Goal: Task Accomplishment & Management: Manage account settings

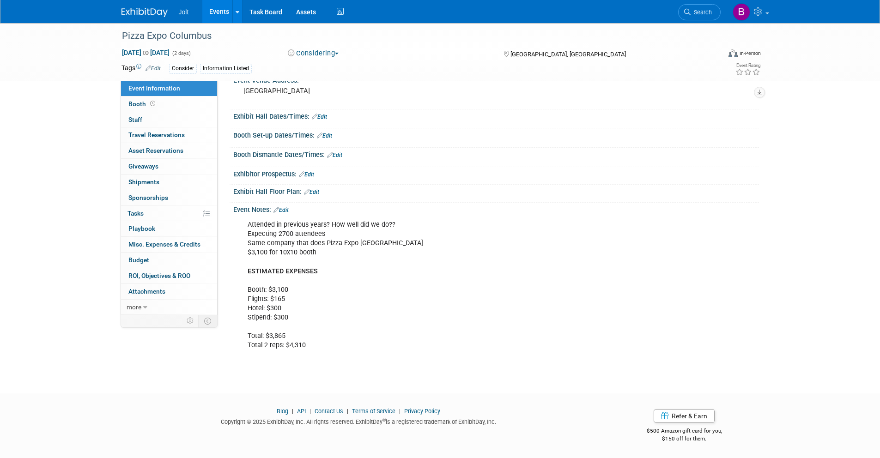
click at [155, 13] on img at bounding box center [144, 12] width 46 height 9
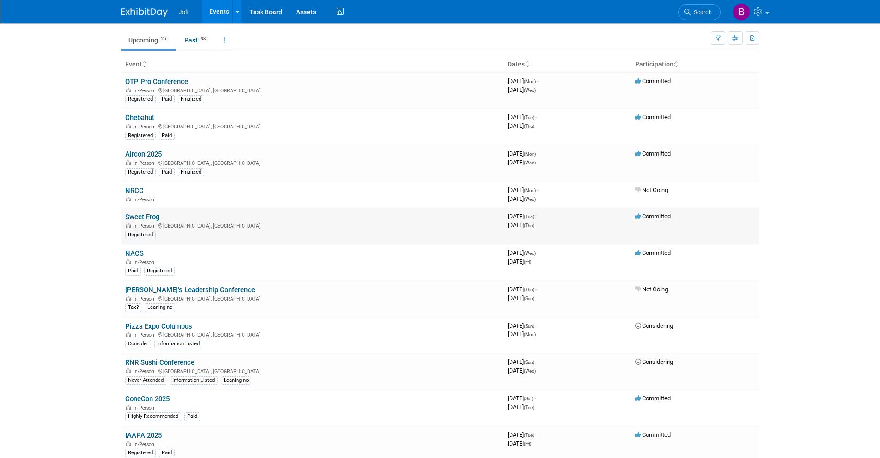
scroll to position [40, 0]
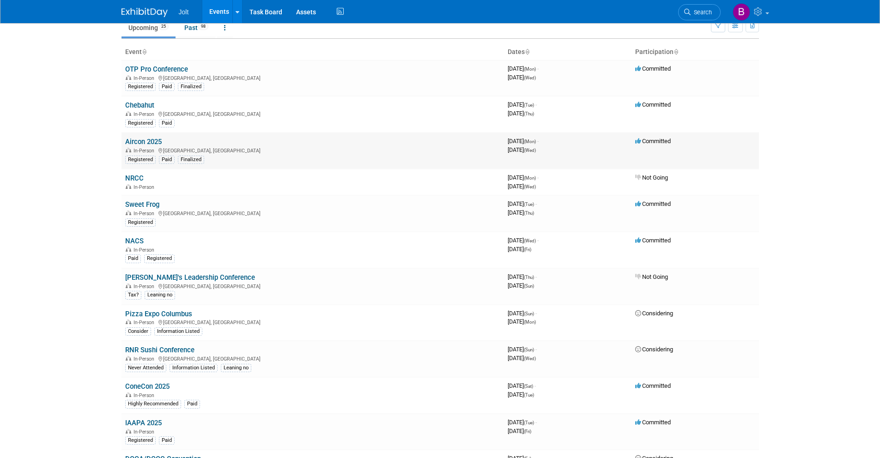
click at [153, 142] on link "Aircon 2025" at bounding box center [143, 142] width 36 height 8
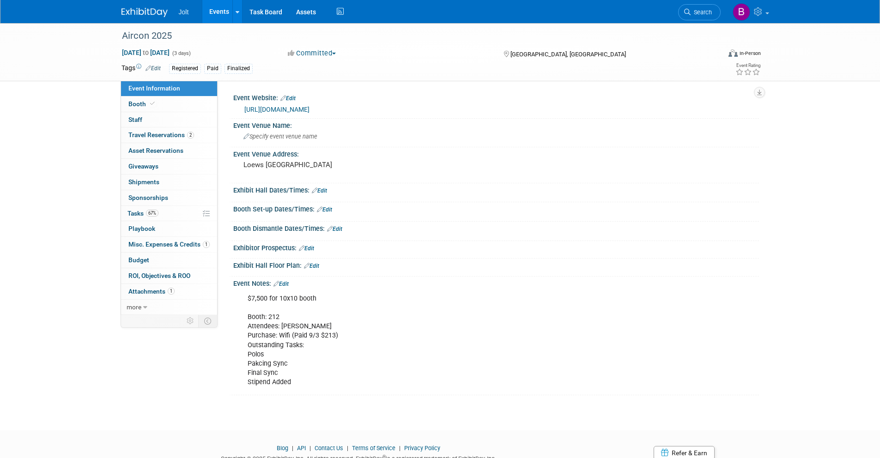
click at [284, 285] on link "Edit" at bounding box center [280, 284] width 15 height 6
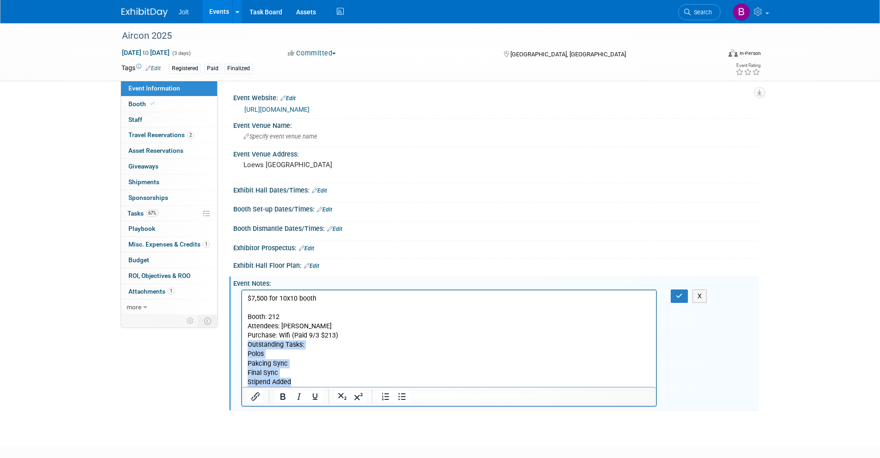
drag, startPoint x: 247, startPoint y: 344, endPoint x: 557, endPoint y: 679, distance: 455.8
click at [315, 387] on html "$7,500 for 10x10 booth Booth: 212 Attendees: Ethan Clements Purchase: Wifi (Pai…" at bounding box center [448, 338] width 414 height 97
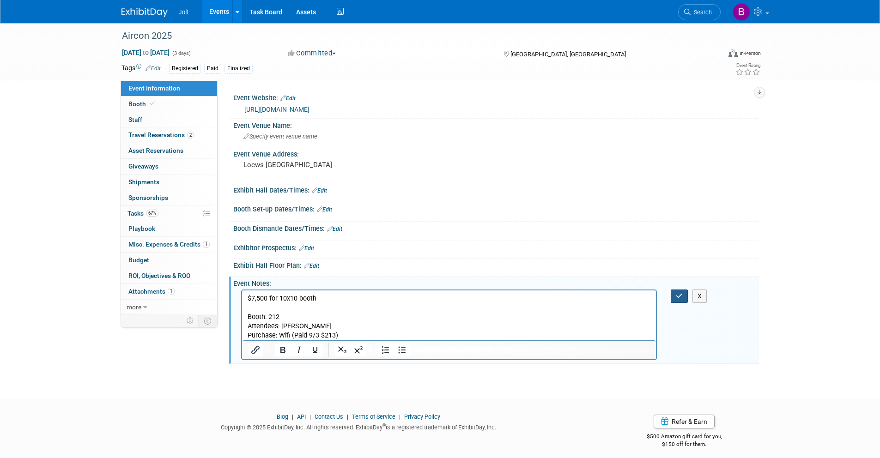
click at [678, 296] on icon "button" at bounding box center [679, 296] width 7 height 6
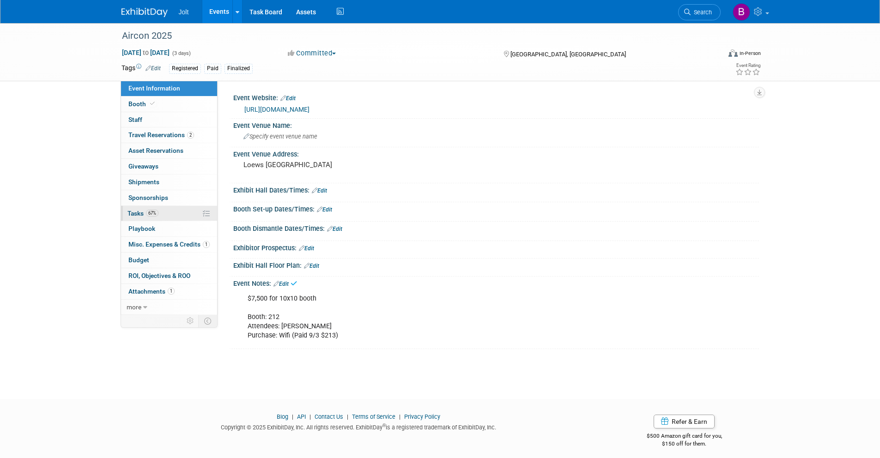
click at [163, 215] on link "67% Tasks 67%" at bounding box center [169, 213] width 96 height 15
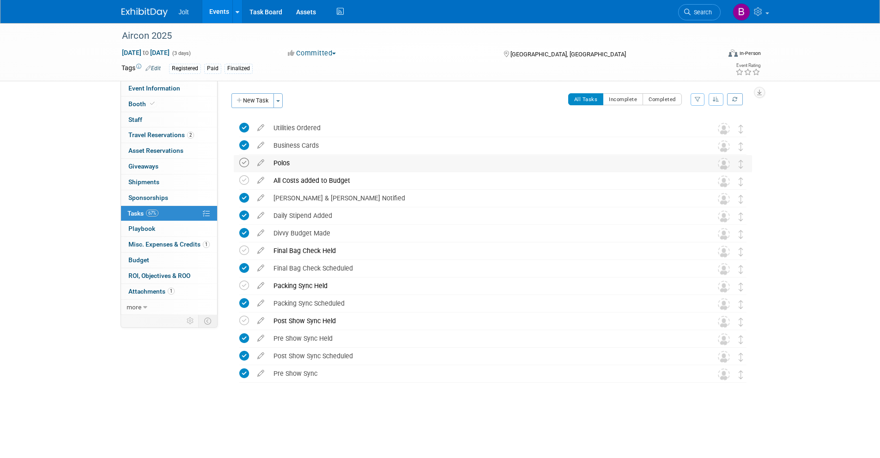
click at [245, 164] on icon at bounding box center [244, 163] width 10 height 10
click at [160, 246] on span "Misc. Expenses & Credits 1" at bounding box center [168, 244] width 81 height 7
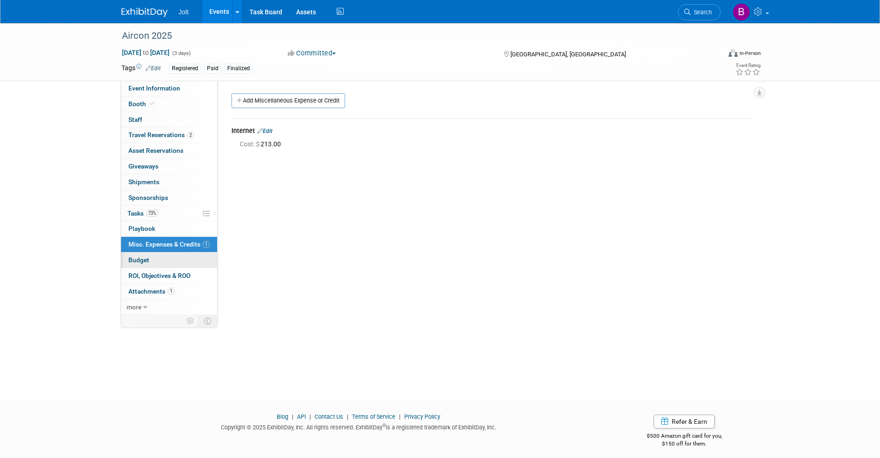
click at [156, 259] on link "Budget" at bounding box center [169, 260] width 96 height 15
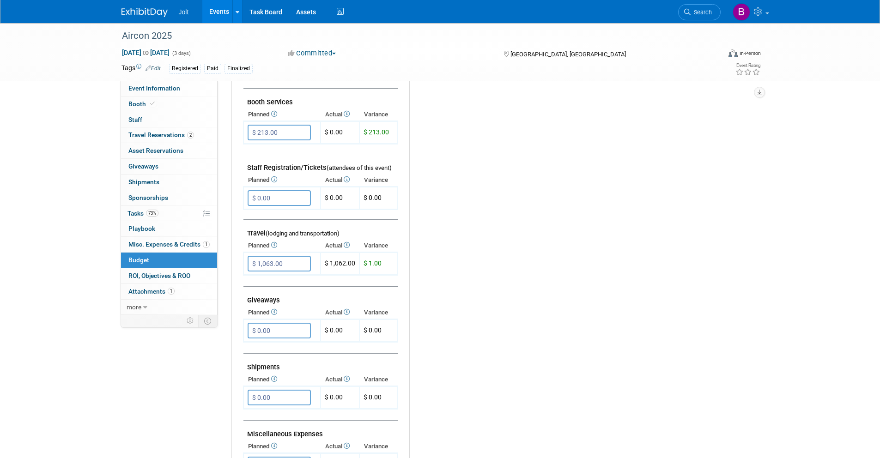
scroll to position [270, 0]
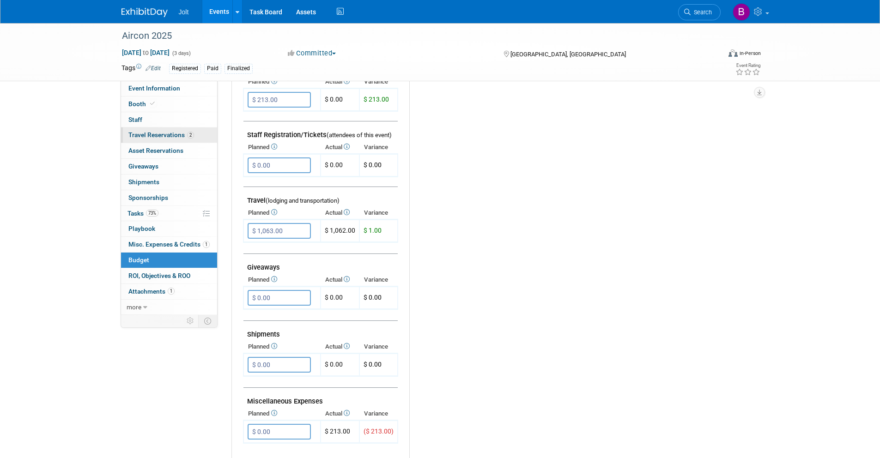
click at [155, 136] on span "Travel Reservations 2" at bounding box center [161, 134] width 66 height 7
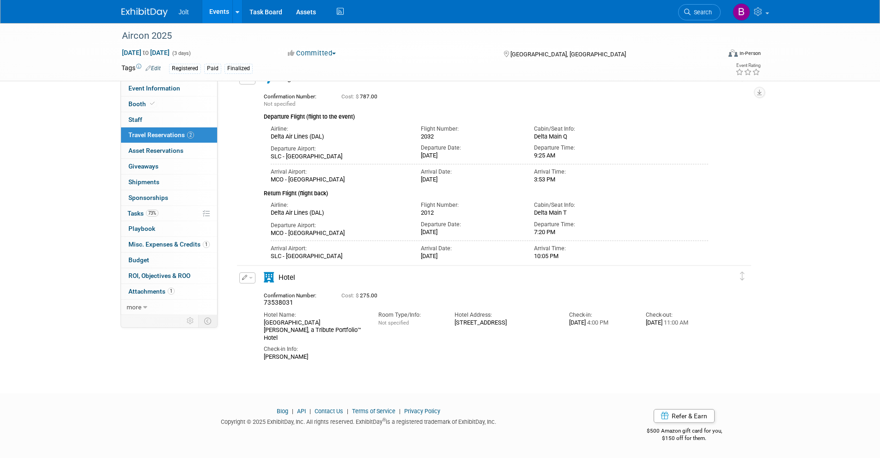
scroll to position [0, 0]
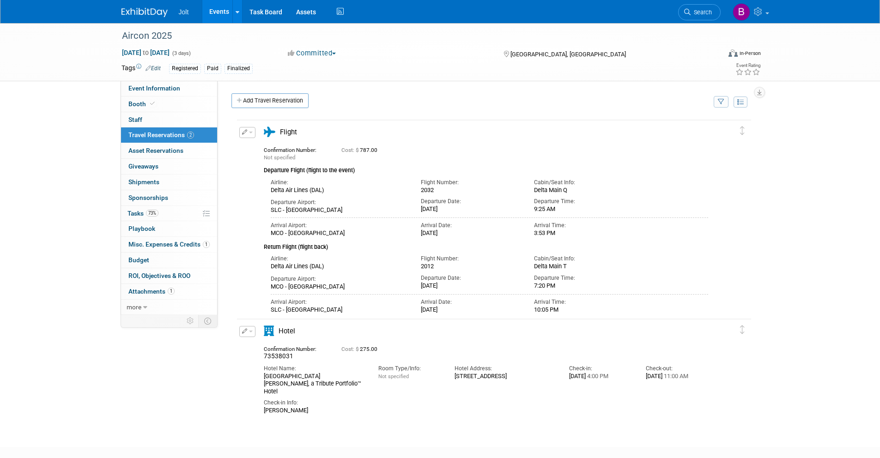
click at [146, 8] on img at bounding box center [144, 12] width 46 height 9
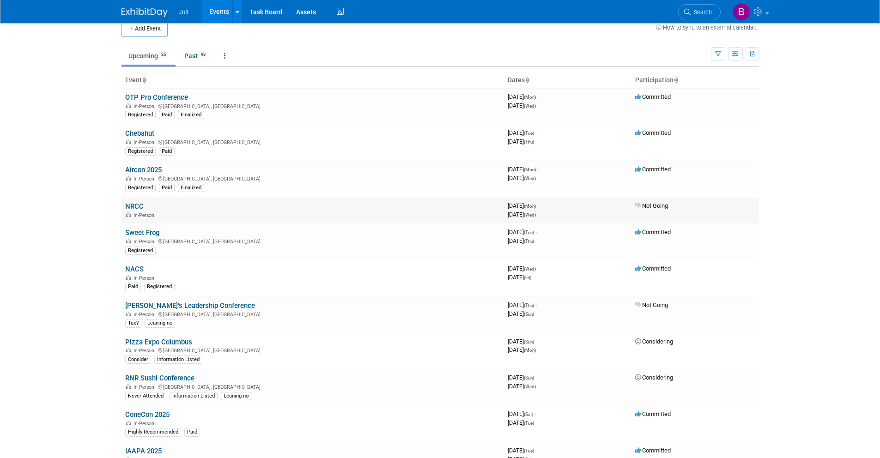
scroll to position [14, 0]
click at [146, 231] on link "Sweet Frog" at bounding box center [142, 231] width 34 height 8
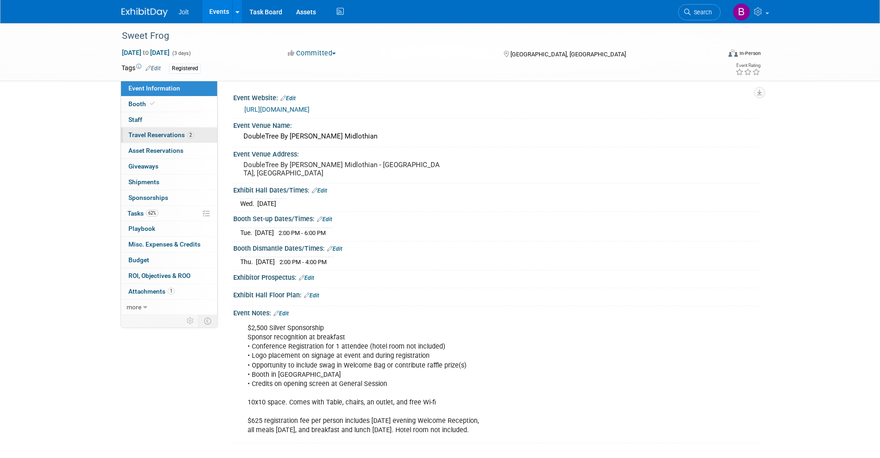
click at [159, 137] on span "Travel Reservations 2" at bounding box center [161, 134] width 66 height 7
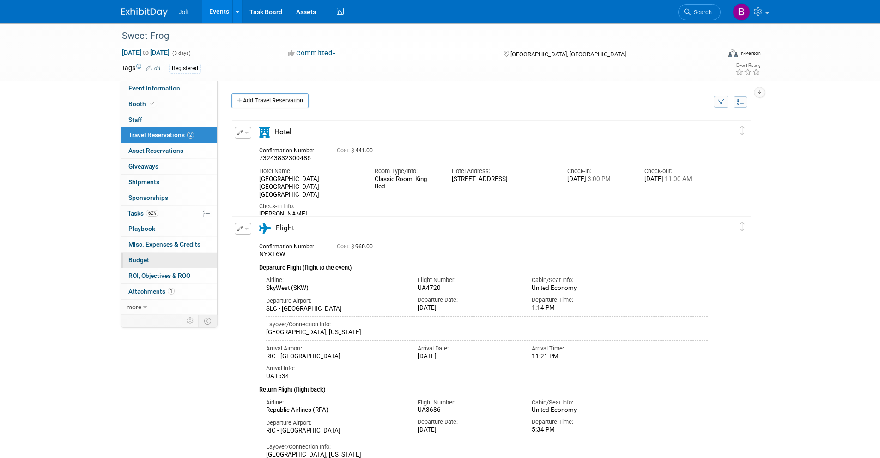
click at [161, 259] on link "Budget" at bounding box center [169, 260] width 96 height 15
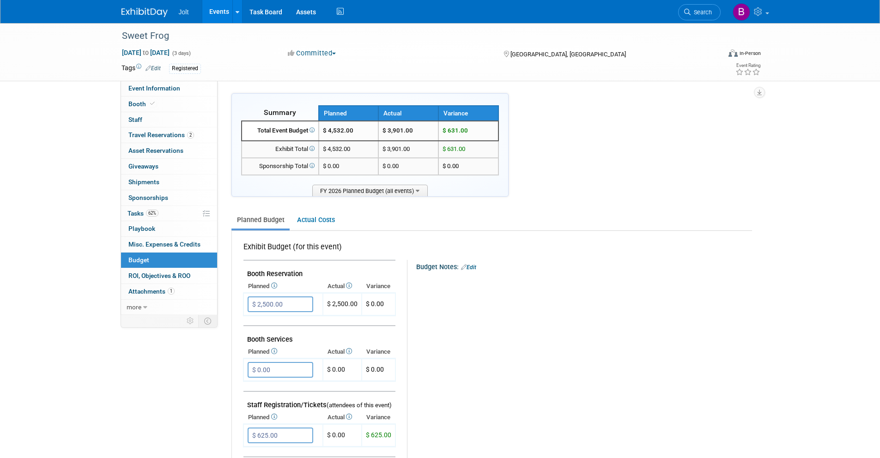
click at [146, 9] on img at bounding box center [144, 12] width 46 height 9
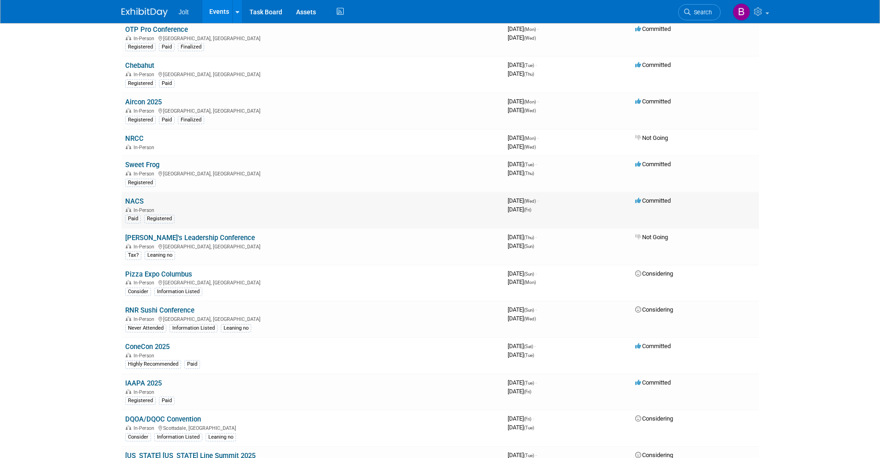
scroll to position [95, 0]
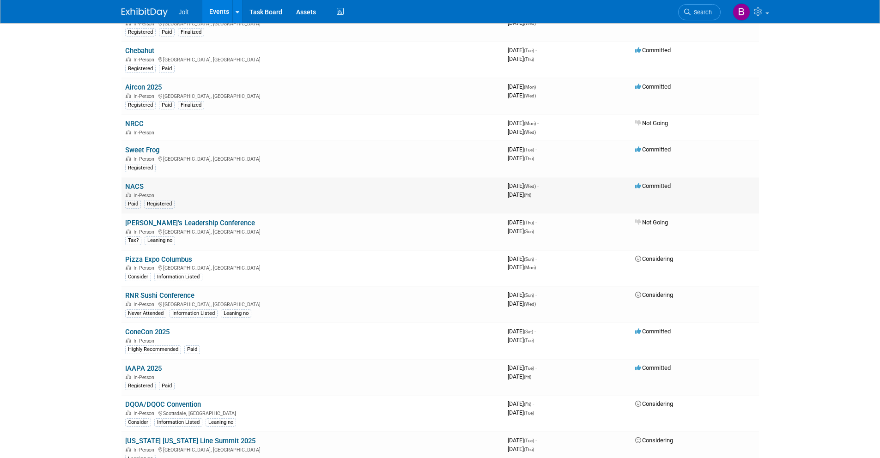
click at [134, 186] on link "NACS" at bounding box center [134, 186] width 18 height 8
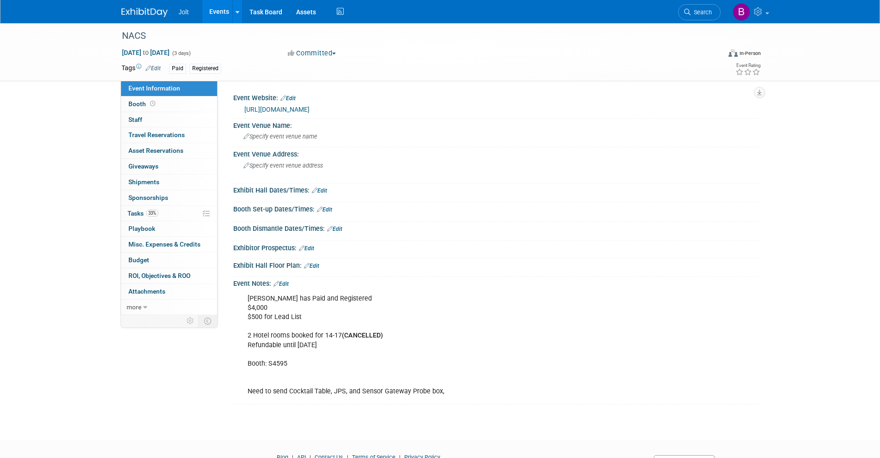
click at [155, 13] on img at bounding box center [144, 12] width 46 height 9
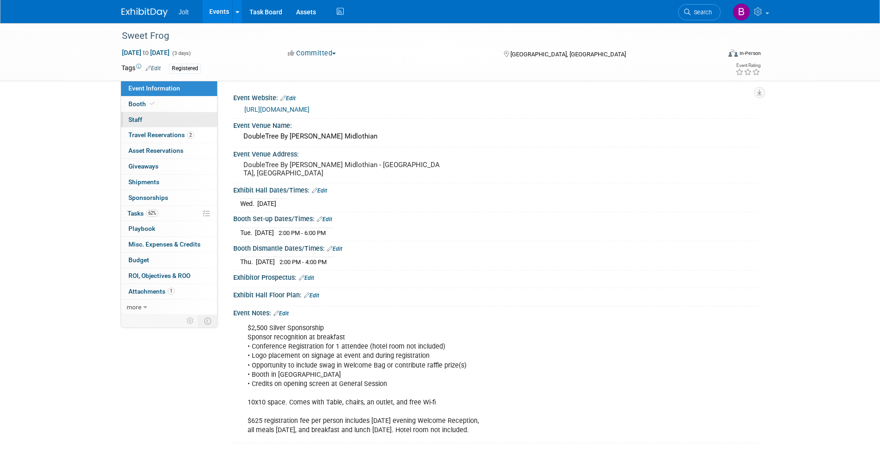
click at [150, 122] on link "0 Staff 0" at bounding box center [169, 119] width 96 height 15
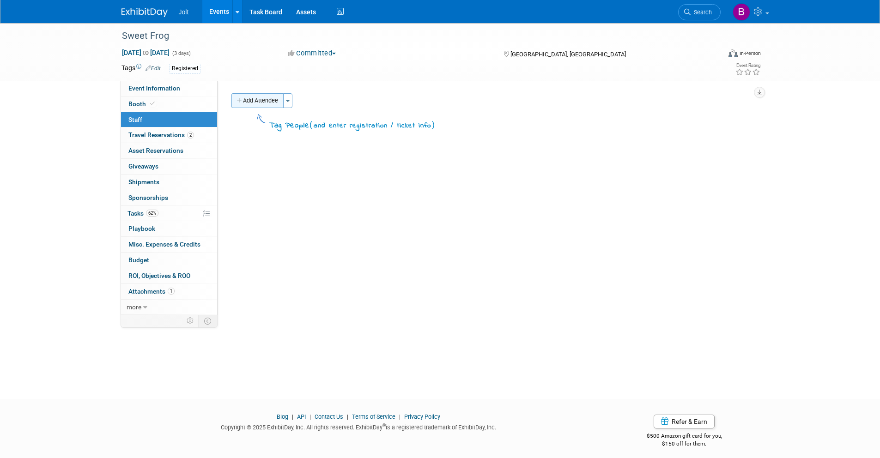
click at [255, 105] on button "Add Attendee" at bounding box center [257, 100] width 52 height 15
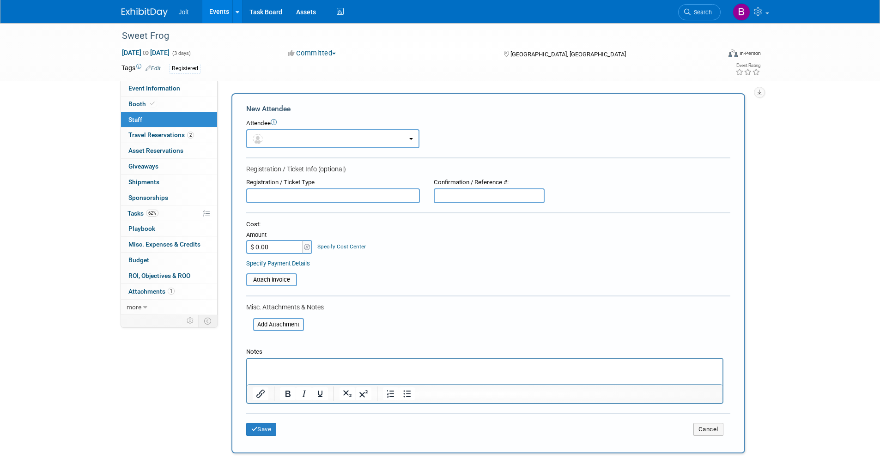
click at [297, 195] on input "text" at bounding box center [333, 195] width 174 height 15
type input "Extra Registration"
click at [266, 243] on input "$ 0.00" at bounding box center [275, 247] width 58 height 14
type input "$ 625.00"
click at [287, 281] on input "file" at bounding box center [241, 279] width 110 height 11
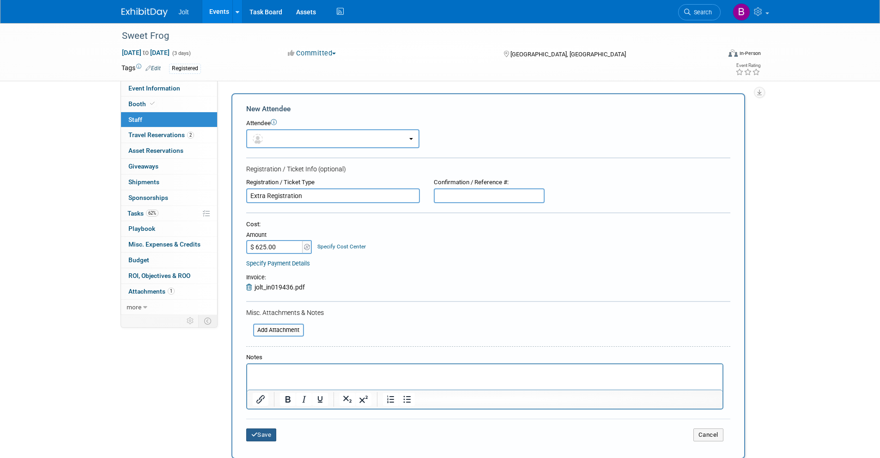
click at [270, 435] on button "Save" at bounding box center [261, 434] width 30 height 13
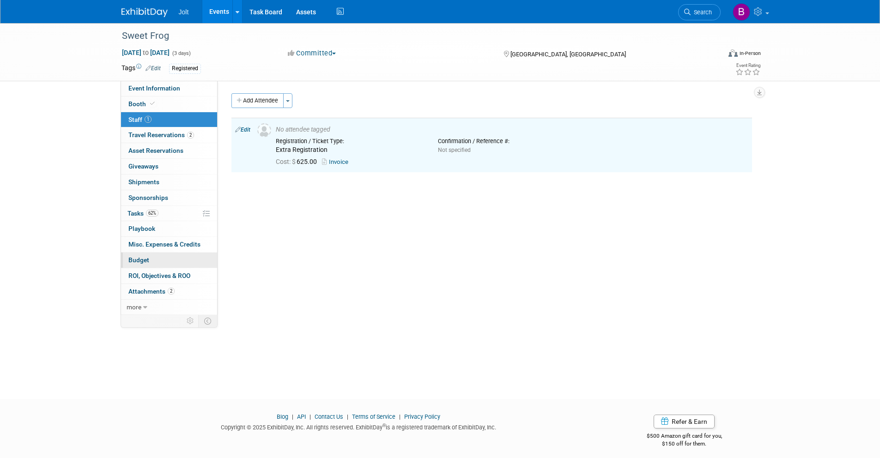
click at [155, 263] on link "Budget" at bounding box center [169, 260] width 96 height 15
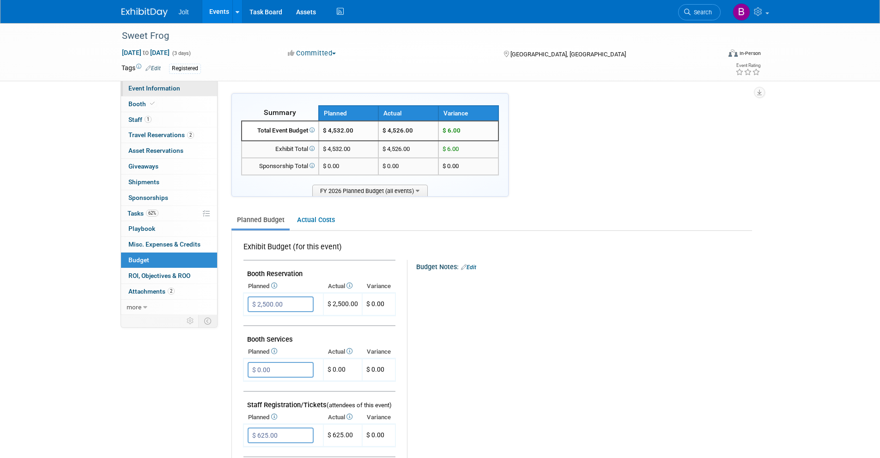
click at [164, 89] on span "Event Information" at bounding box center [154, 87] width 52 height 7
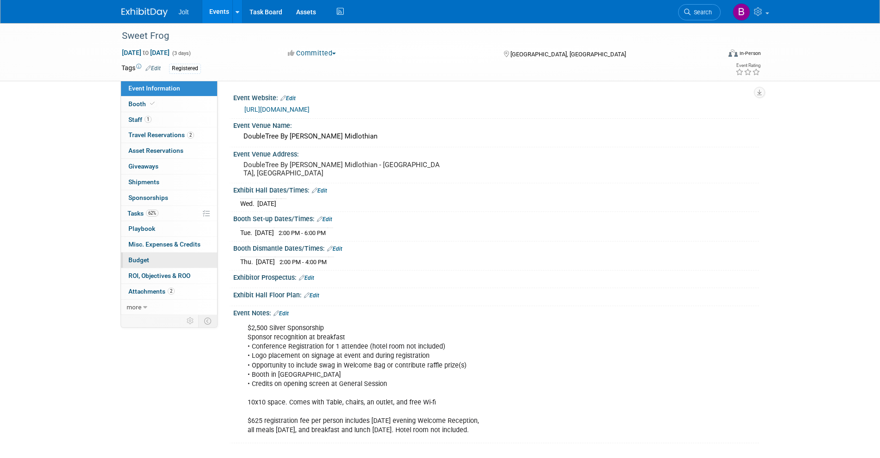
click at [141, 260] on span "Budget" at bounding box center [138, 259] width 21 height 7
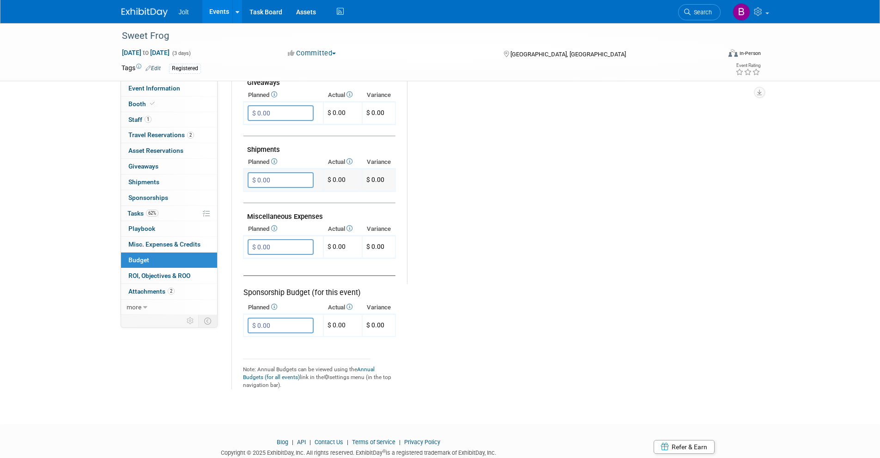
scroll to position [460, 0]
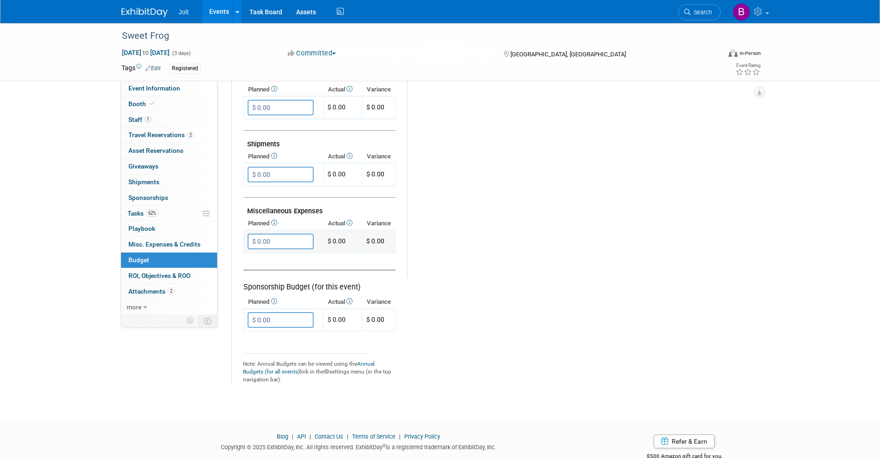
click at [334, 242] on td "$ 0.00" at bounding box center [342, 241] width 39 height 23
click at [272, 241] on input "$ 0.00" at bounding box center [280, 242] width 66 height 16
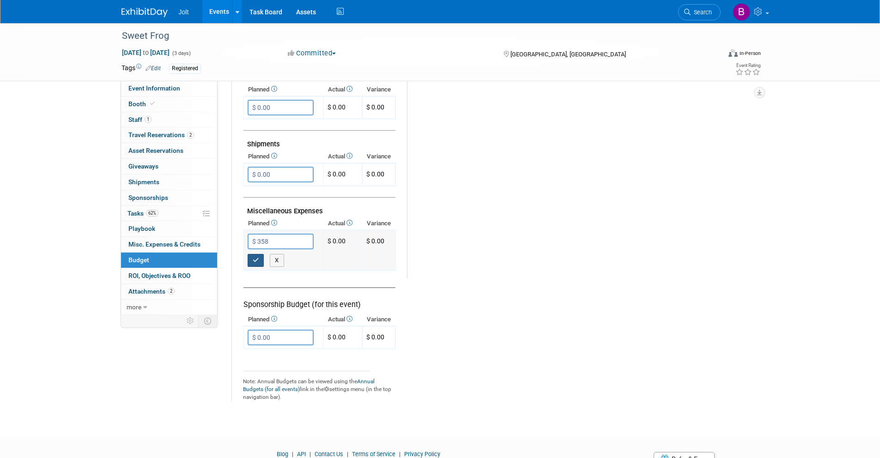
type input "$ 358.00"
click at [254, 262] on icon "button" at bounding box center [256, 260] width 6 height 6
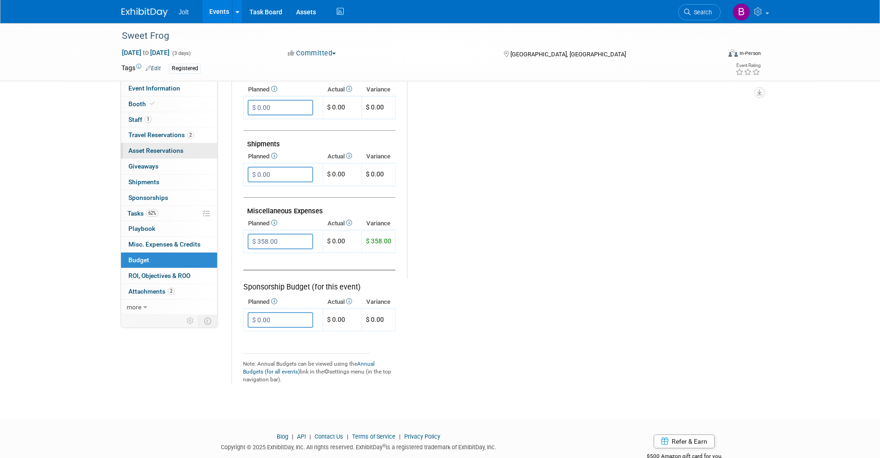
click at [156, 152] on span "Asset Reservations 0" at bounding box center [155, 150] width 55 height 7
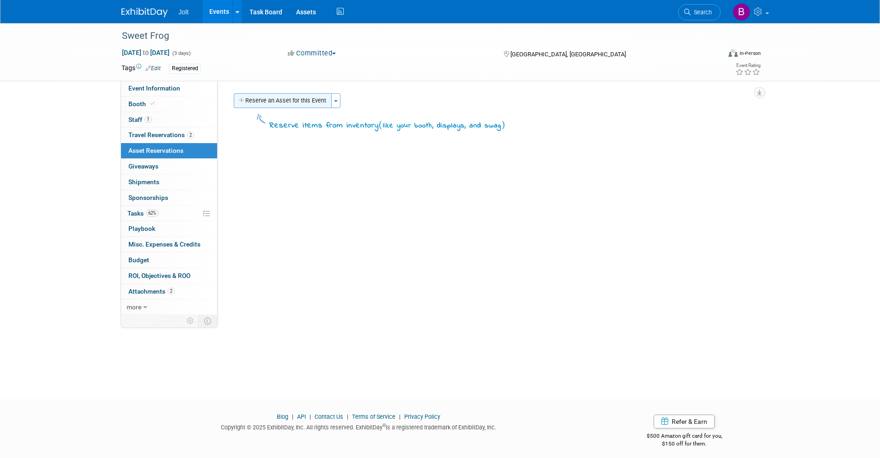
click at [308, 102] on button "Reserve an Asset for this Event" at bounding box center [283, 100] width 98 height 15
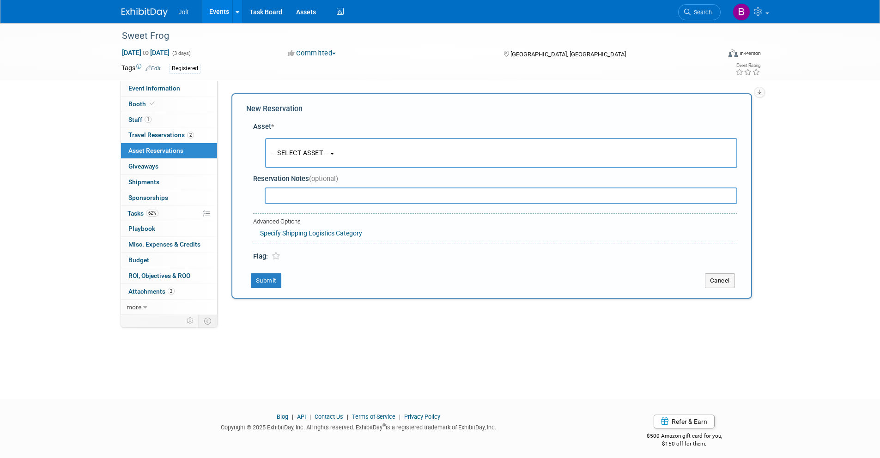
scroll to position [6, 0]
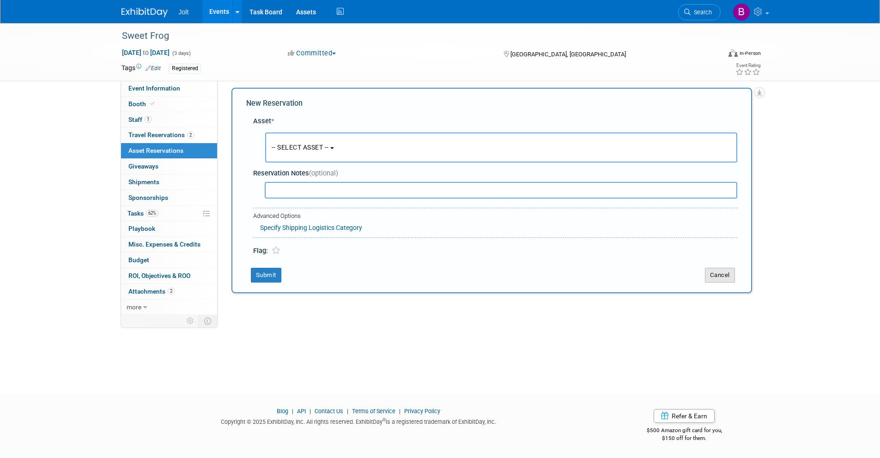
click at [723, 274] on button "Cancel" at bounding box center [720, 275] width 30 height 15
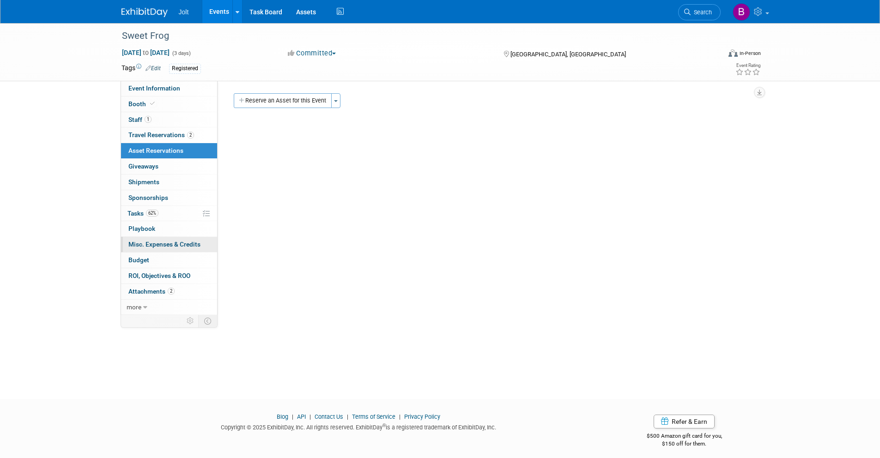
click at [151, 246] on span "Misc. Expenses & Credits 0" at bounding box center [164, 244] width 72 height 7
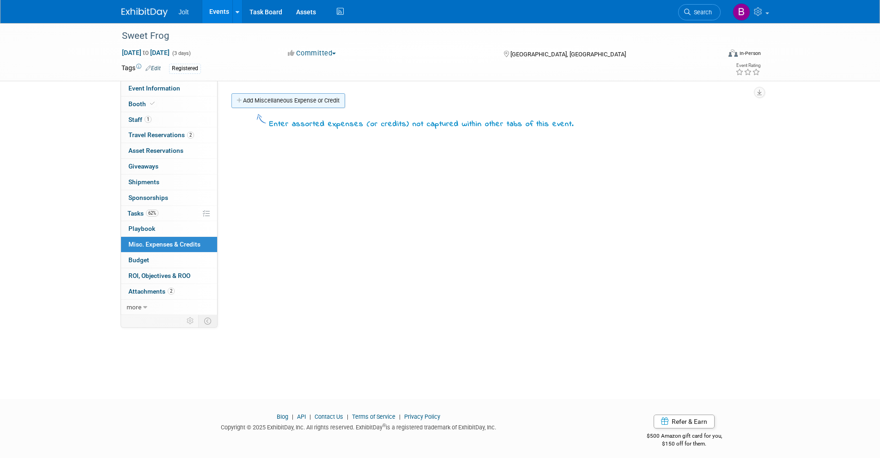
click at [298, 103] on link "Add Miscellaneous Expense or Credit" at bounding box center [288, 100] width 114 height 15
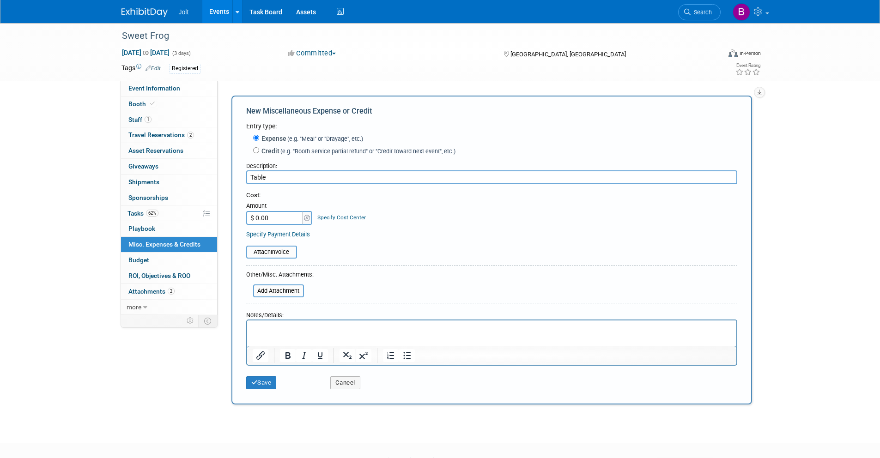
type input "Table"
click at [267, 217] on input "$ 0.00" at bounding box center [275, 218] width 58 height 14
type input "$ 358.00"
click at [276, 253] on input "file" at bounding box center [241, 252] width 110 height 11
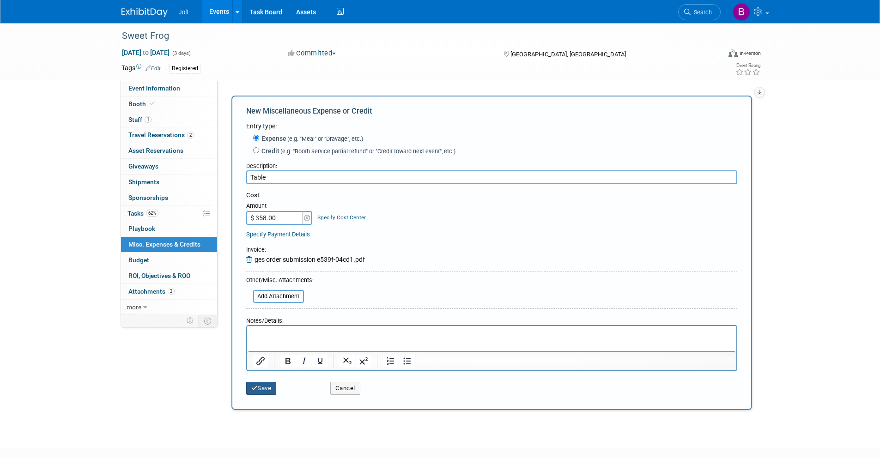
click at [261, 389] on button "Save" at bounding box center [261, 388] width 30 height 13
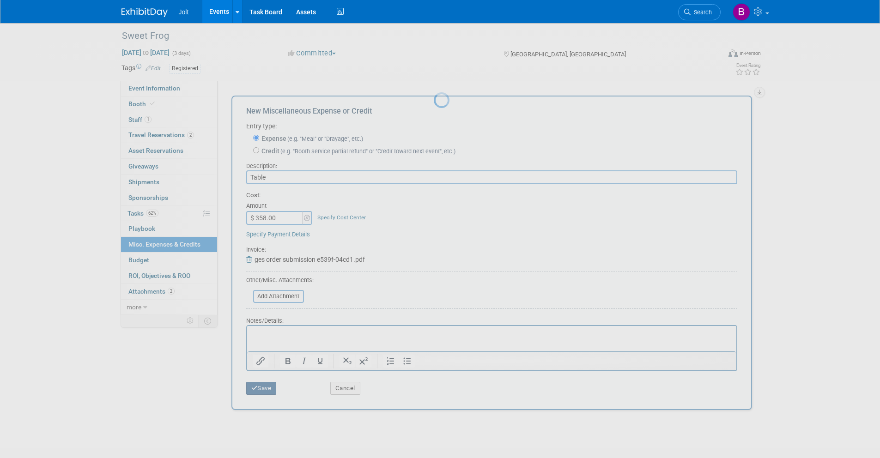
scroll to position [6, 0]
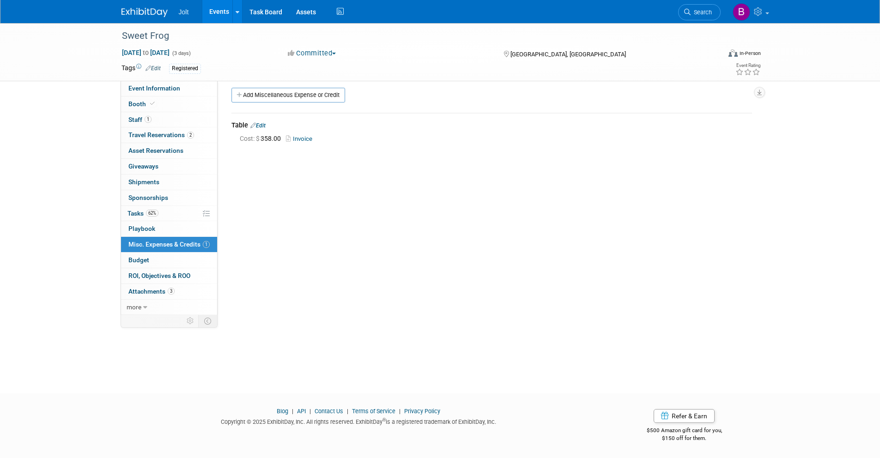
click at [266, 124] on link "Edit" at bounding box center [257, 125] width 15 height 6
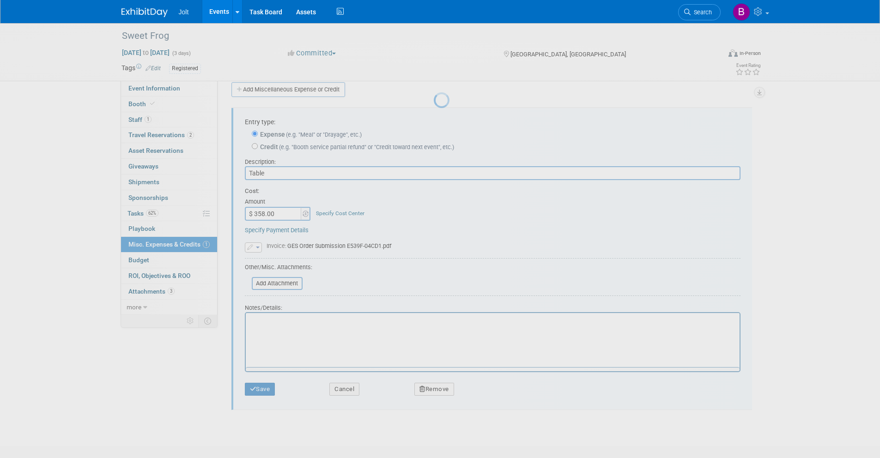
scroll to position [14, 0]
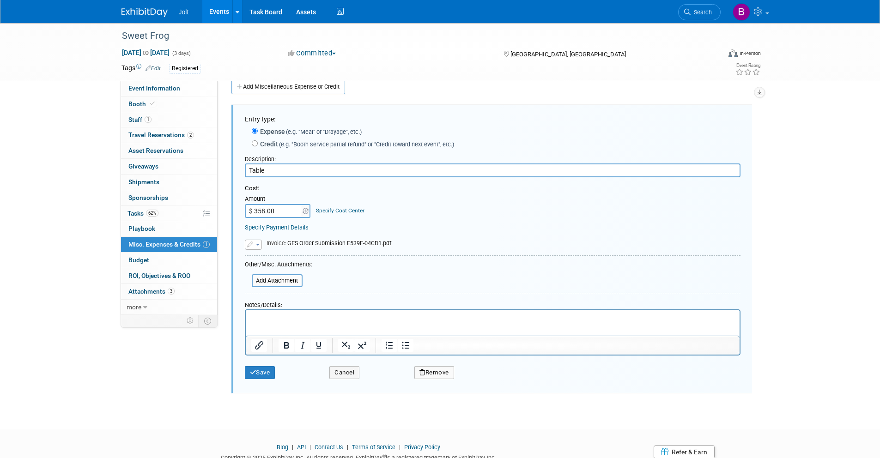
click at [435, 373] on button "Remove" at bounding box center [434, 372] width 40 height 13
click at [482, 378] on link "Yes" at bounding box center [485, 380] width 27 height 15
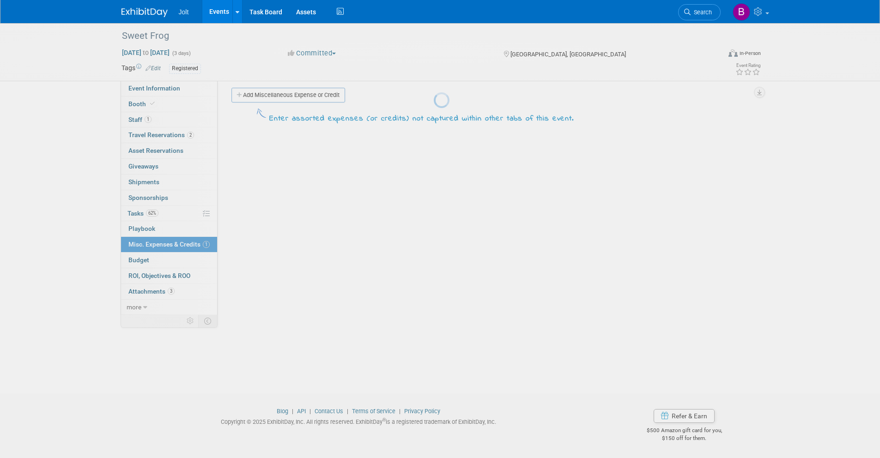
scroll to position [6, 0]
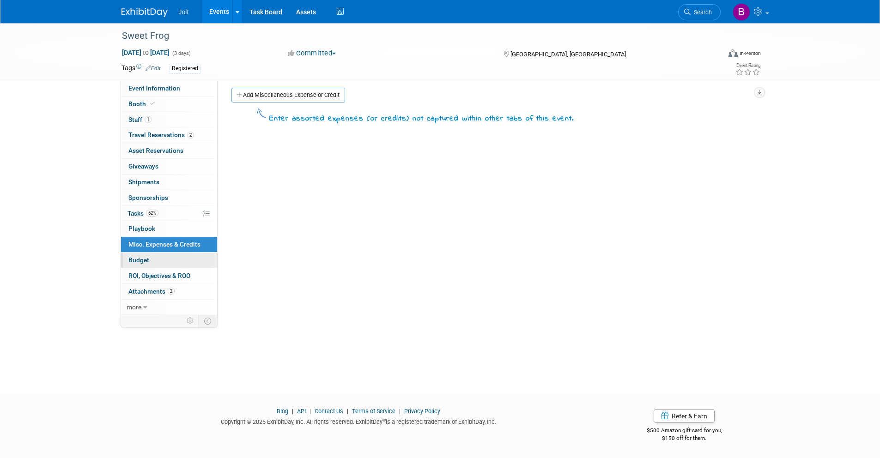
click at [159, 265] on link "Budget" at bounding box center [169, 260] width 96 height 15
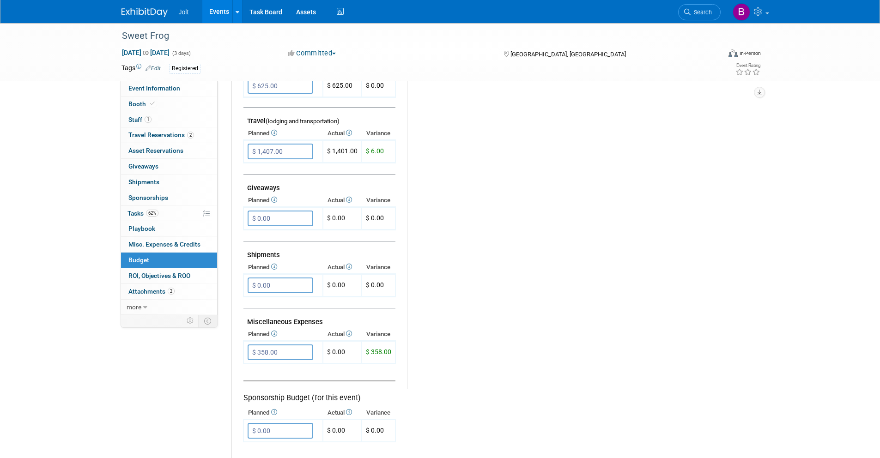
scroll to position [431, 0]
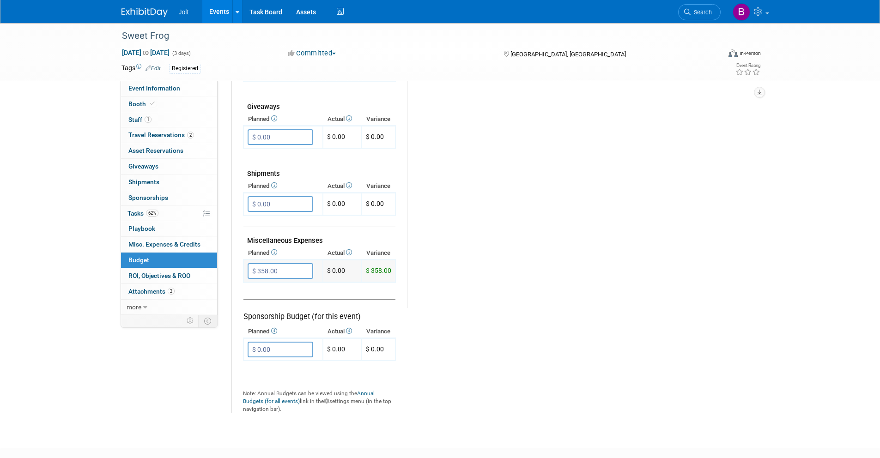
click at [272, 270] on input "$ 358.00" at bounding box center [280, 271] width 66 height 16
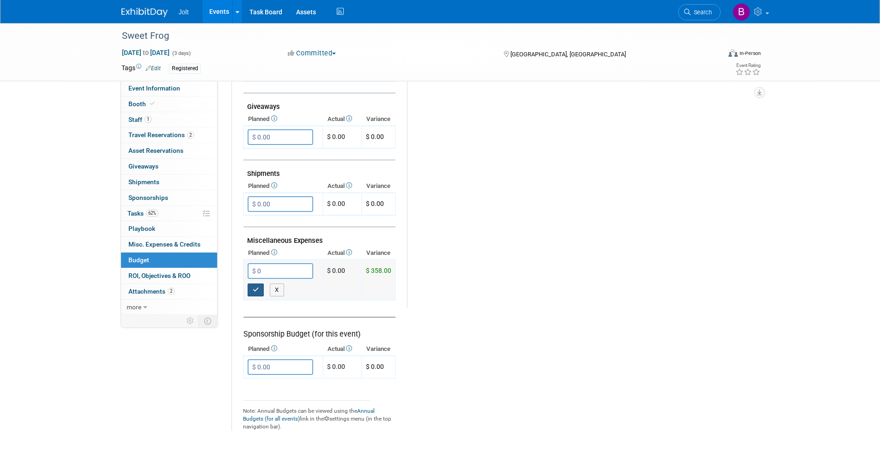
type input "$ 0.00"
click at [250, 292] on button "button" at bounding box center [255, 290] width 17 height 13
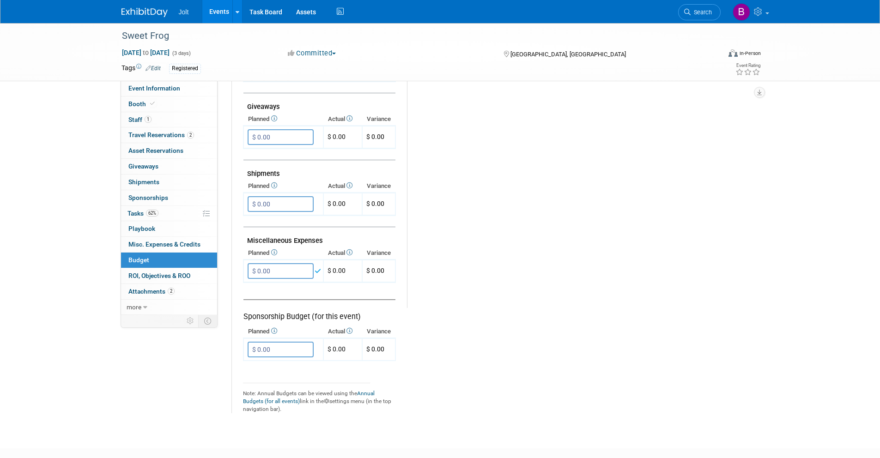
click at [145, 8] on img at bounding box center [144, 12] width 46 height 9
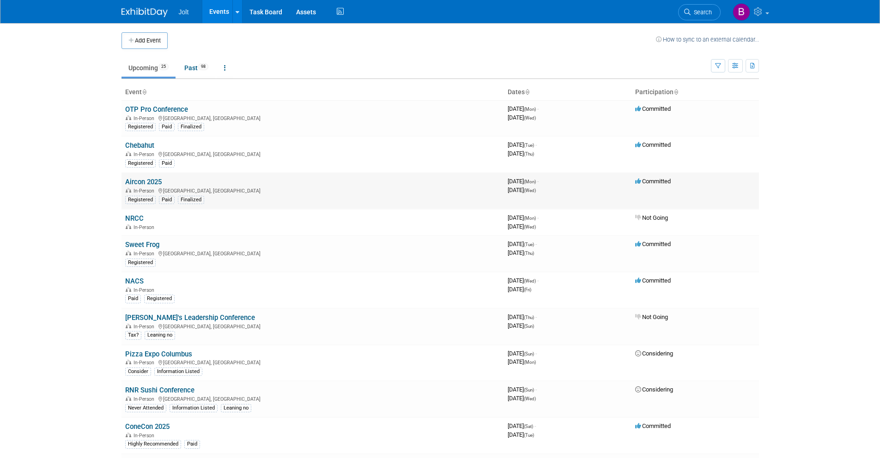
click at [146, 181] on link "Aircon 2025" at bounding box center [143, 182] width 36 height 8
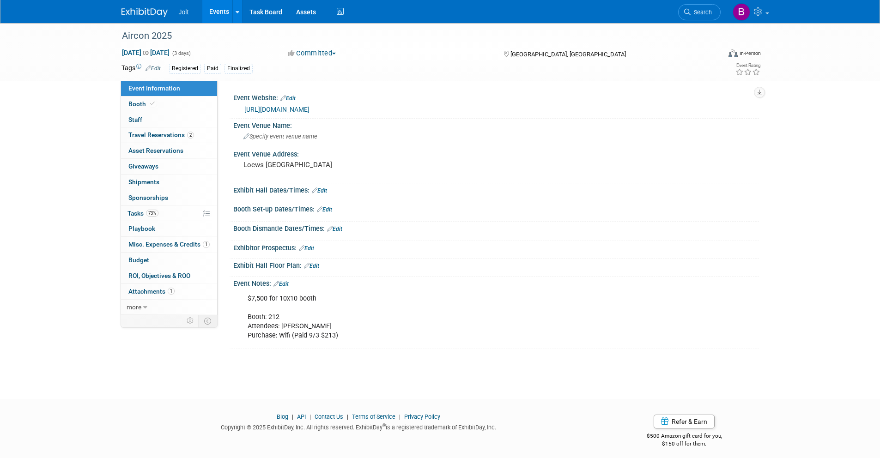
click at [286, 282] on link "Edit" at bounding box center [280, 284] width 15 height 6
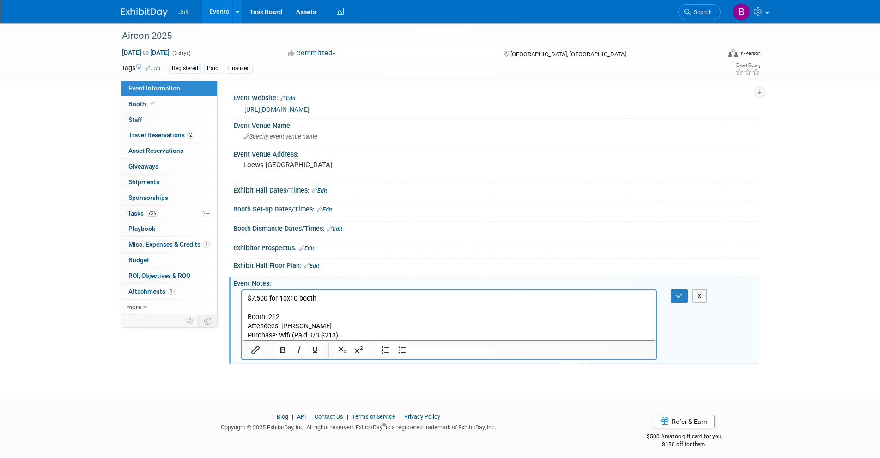
click at [346, 331] on p "$7,500 for 10x10 booth Booth: 212 Attendees: Ethan Clements Purchase: Wifi (Pai…" at bounding box center [449, 317] width 404 height 46
click at [289, 337] on p "$7,500 for 10x10 booth Booth: 212 Attendees: Ethan Clements Purchase: Wifi (Pai…" at bounding box center [449, 317] width 404 height 46
click at [367, 334] on p "$7,500 for 10x10 booth Booth: 212 Attendees: Ethan Clements Purchase: Wifi & Ta…" at bounding box center [449, 317] width 404 height 46
drag, startPoint x: 679, startPoint y: 300, endPoint x: 412, endPoint y: 9, distance: 395.1
click at [679, 300] on button "button" at bounding box center [678, 296] width 17 height 13
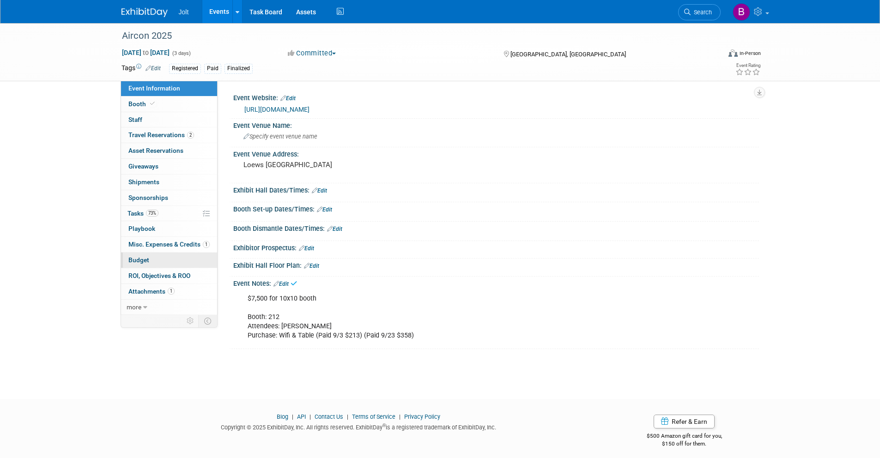
click at [135, 261] on span "Budget" at bounding box center [138, 259] width 21 height 7
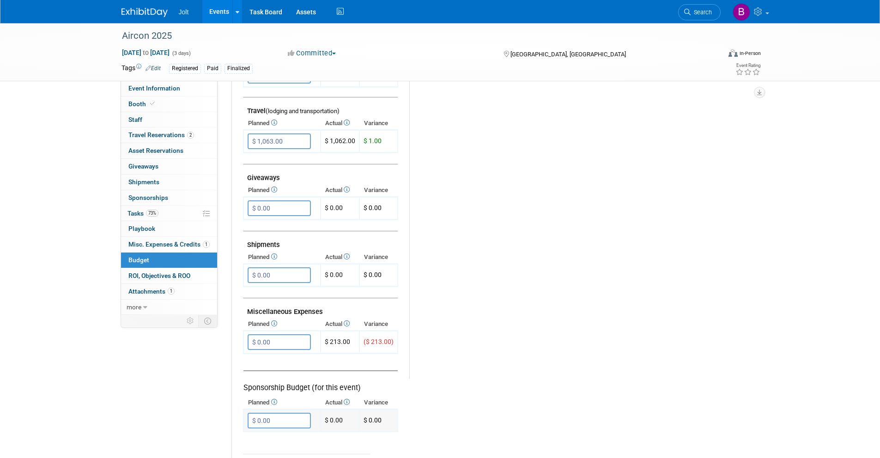
scroll to position [477, 0]
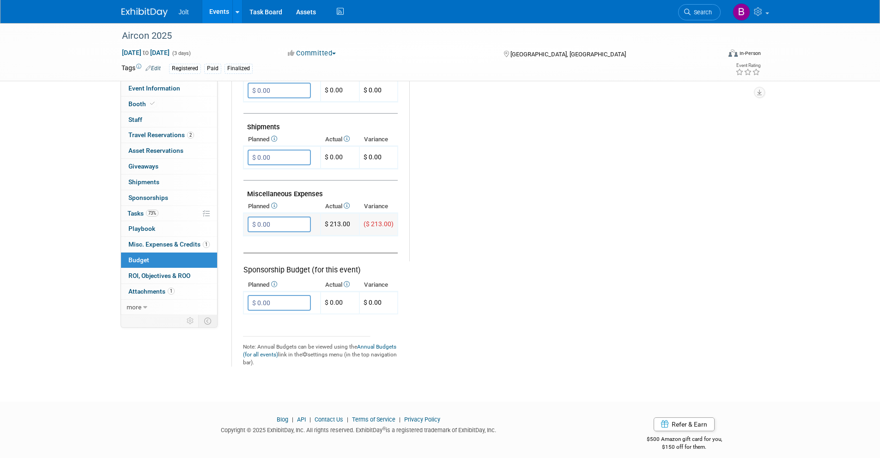
click at [265, 226] on input "$ 0.00" at bounding box center [278, 225] width 63 height 16
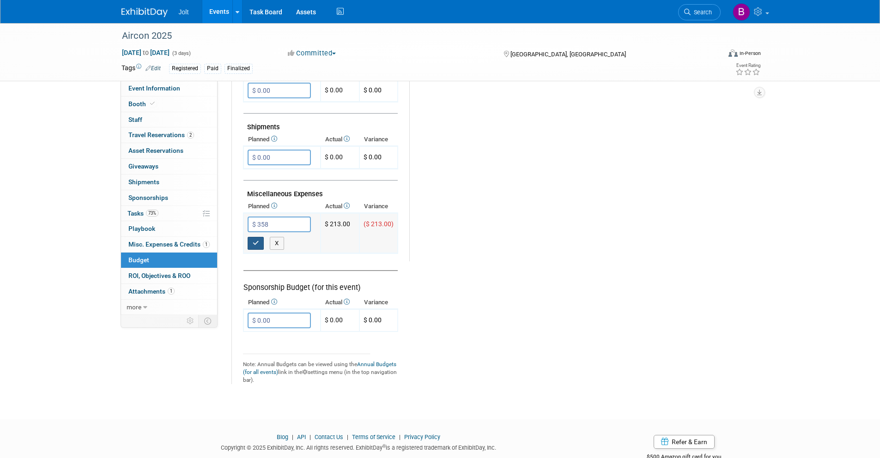
type input "$ 358.00"
click at [253, 241] on icon "button" at bounding box center [256, 243] width 6 height 6
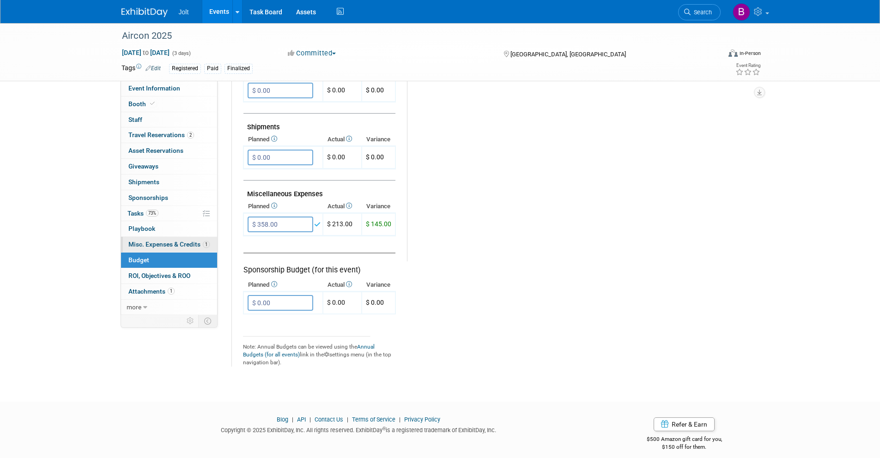
click at [153, 244] on span "Misc. Expenses & Credits 1" at bounding box center [168, 244] width 81 height 7
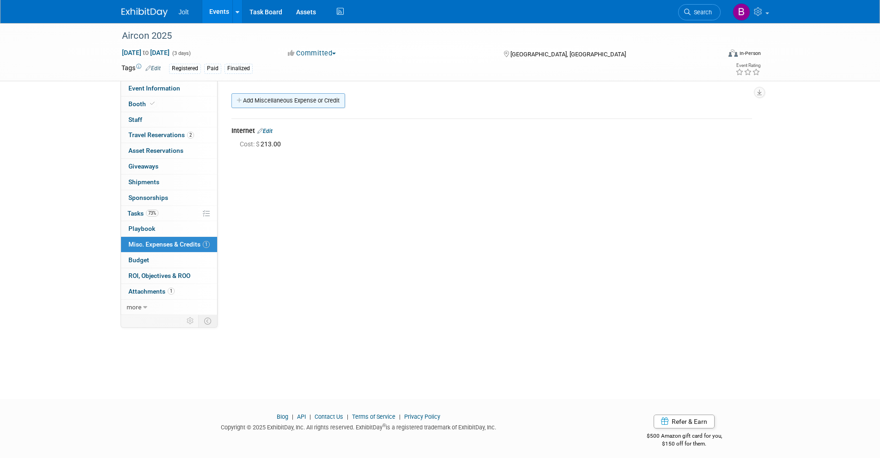
click at [298, 103] on link "Add Miscellaneous Expense or Credit" at bounding box center [288, 100] width 114 height 15
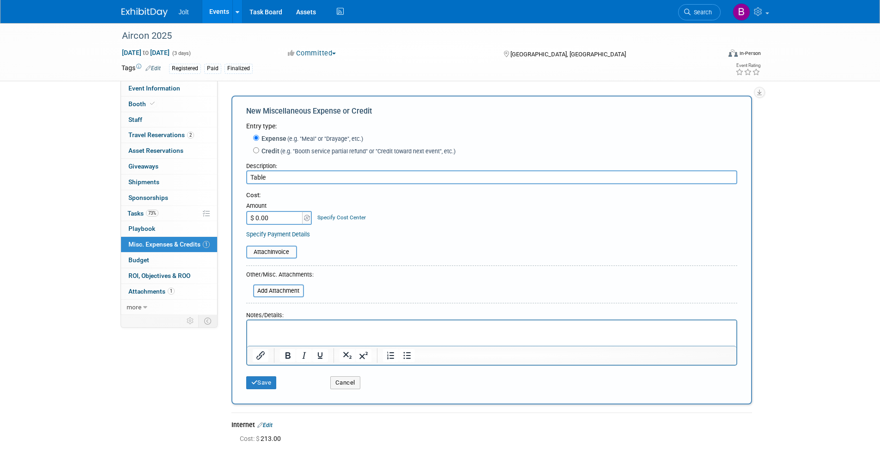
type input "Table"
click at [276, 218] on input "$ 0.00" at bounding box center [275, 218] width 58 height 14
type input "$ 358.00"
click at [279, 251] on input "file" at bounding box center [241, 252] width 110 height 11
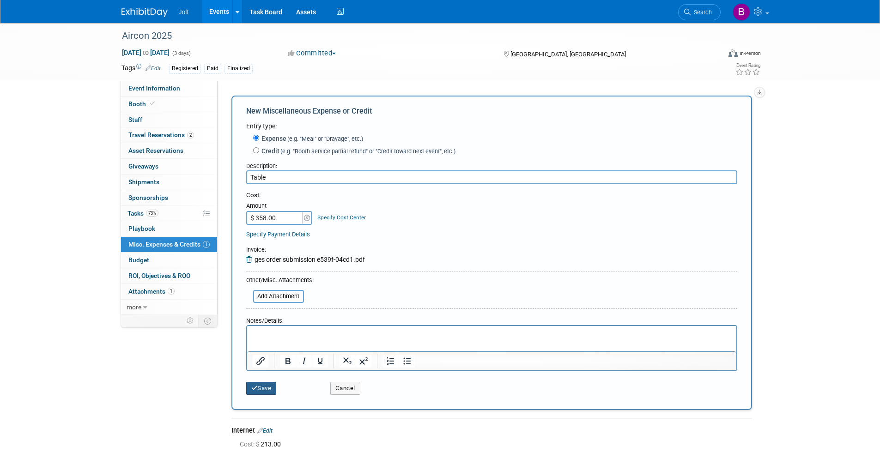
click at [269, 390] on button "Save" at bounding box center [261, 388] width 30 height 13
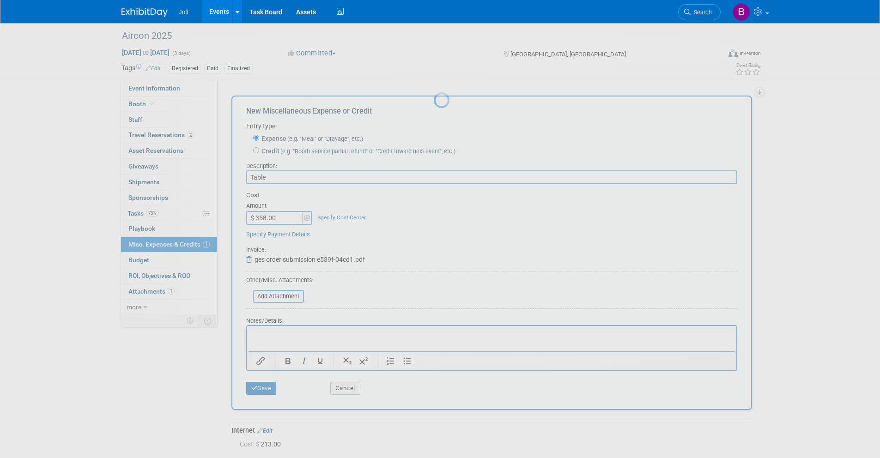
scroll to position [6, 0]
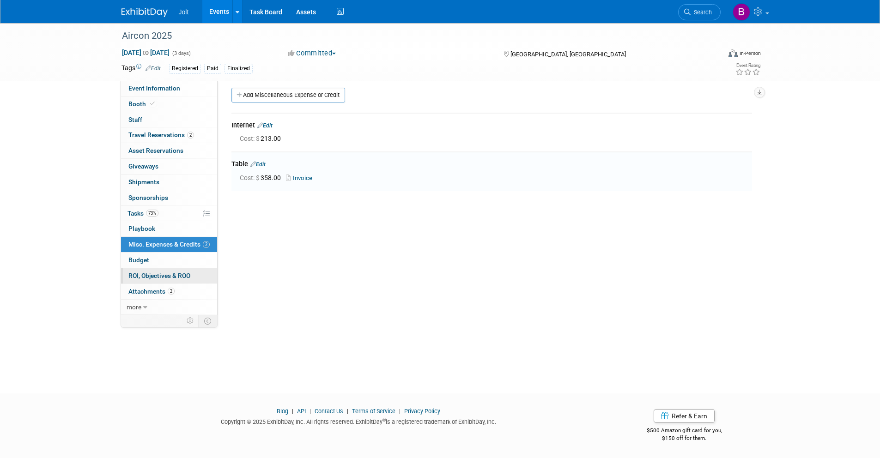
click at [145, 272] on span "ROI, Objectives & ROO 0" at bounding box center [159, 275] width 62 height 7
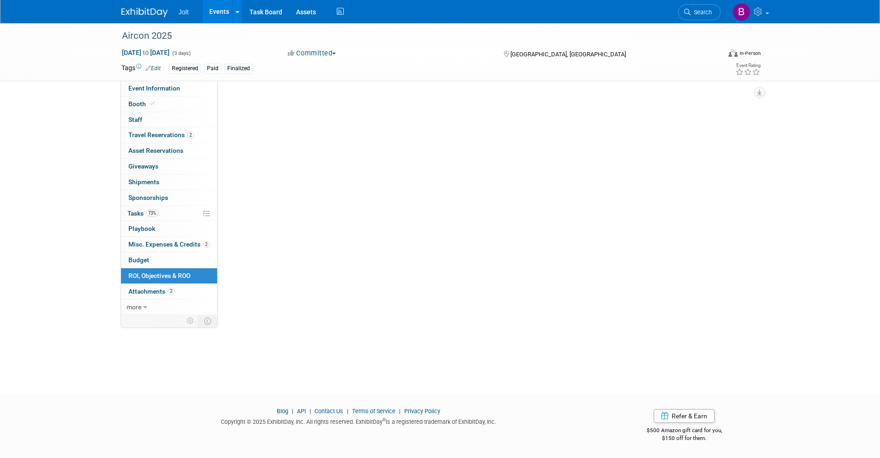
scroll to position [0, 0]
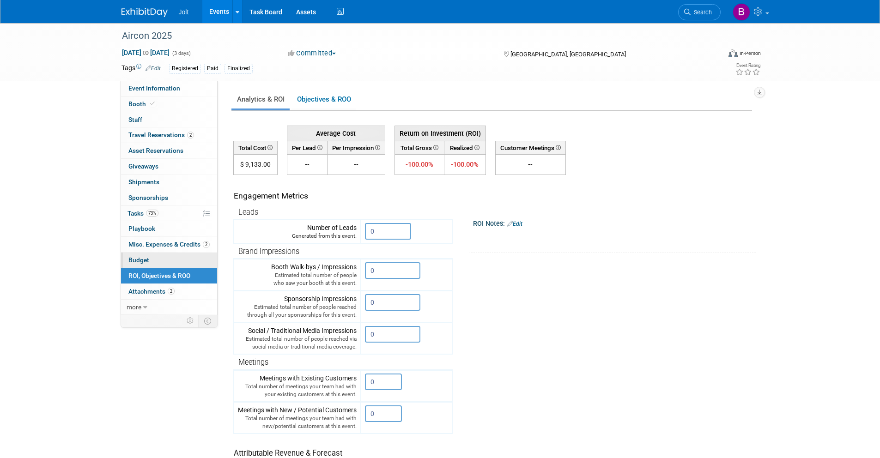
click at [147, 259] on span "Budget" at bounding box center [138, 259] width 21 height 7
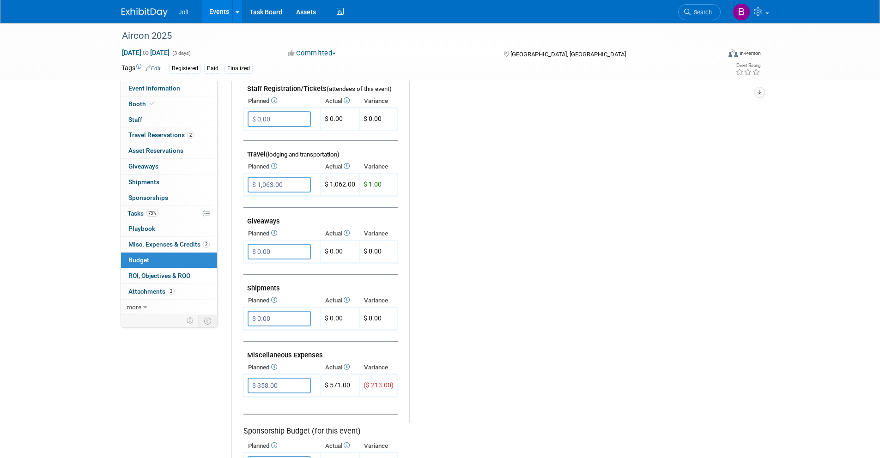
scroll to position [462, 0]
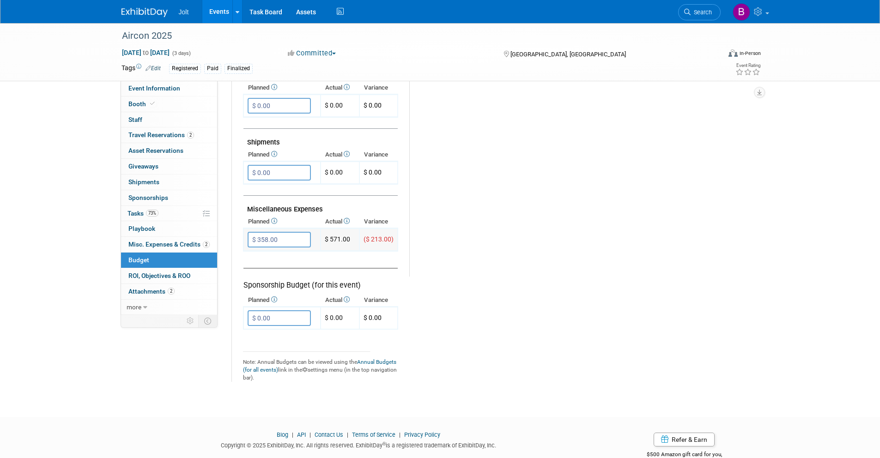
click at [281, 241] on input "$ 358.00" at bounding box center [278, 240] width 63 height 16
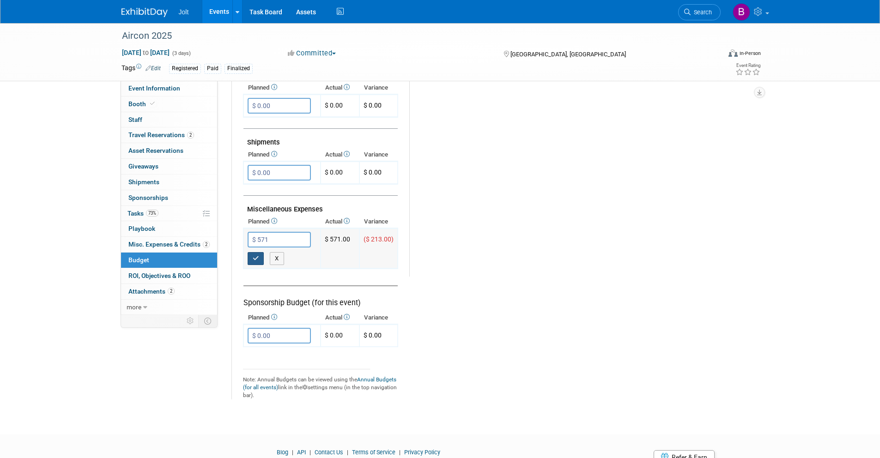
type input "$ 571.00"
click at [257, 263] on button "button" at bounding box center [255, 258] width 17 height 13
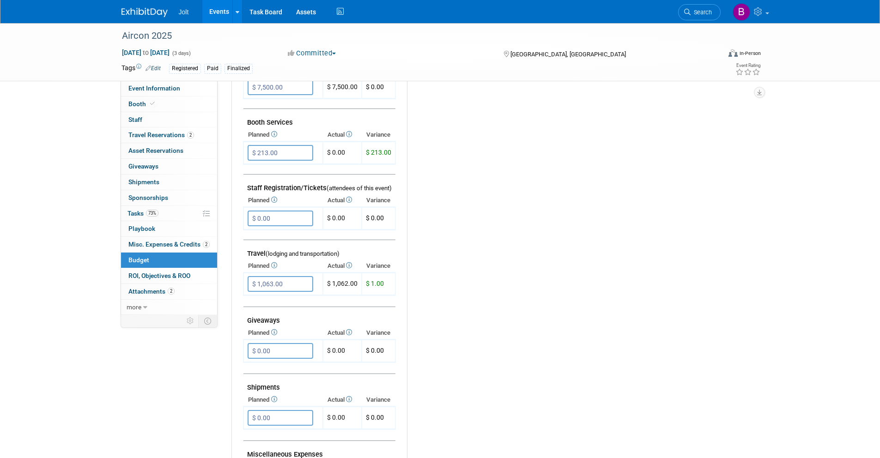
scroll to position [0, 0]
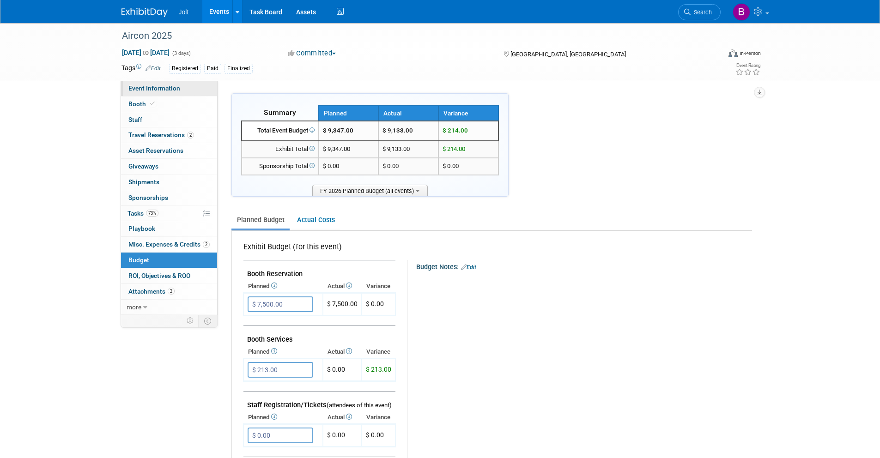
click at [155, 84] on span "Event Information" at bounding box center [154, 87] width 52 height 7
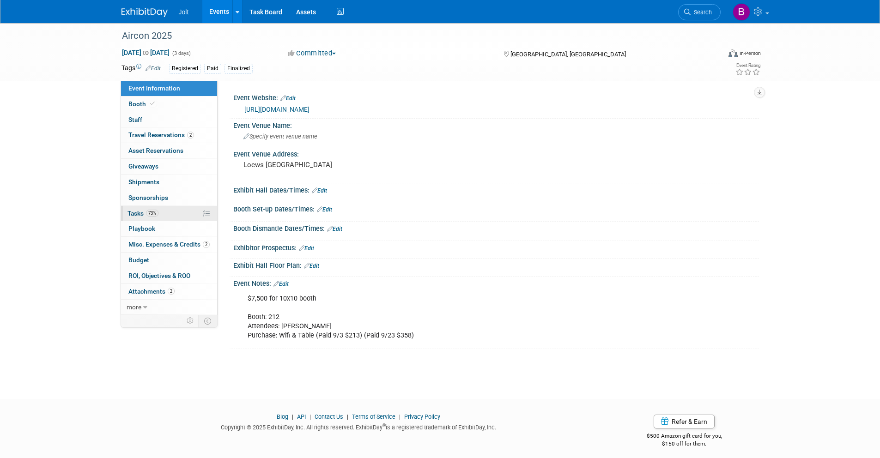
click at [141, 214] on span "Tasks 73%" at bounding box center [142, 213] width 31 height 7
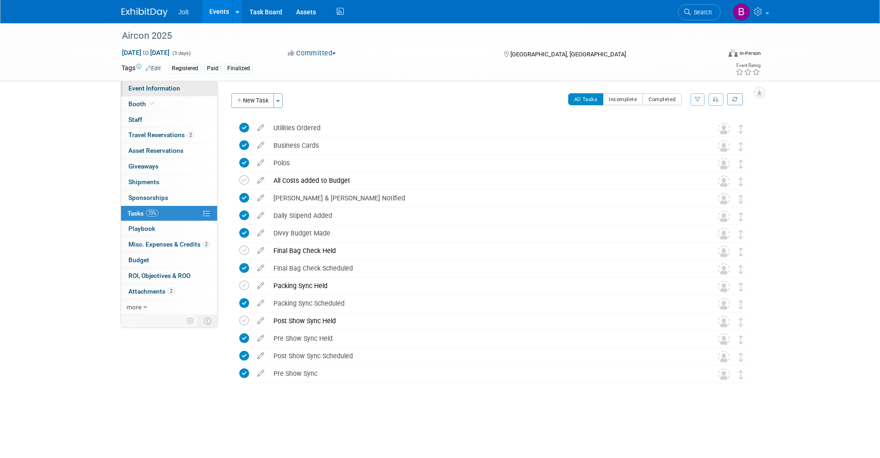
click at [157, 88] on span "Event Information" at bounding box center [154, 87] width 52 height 7
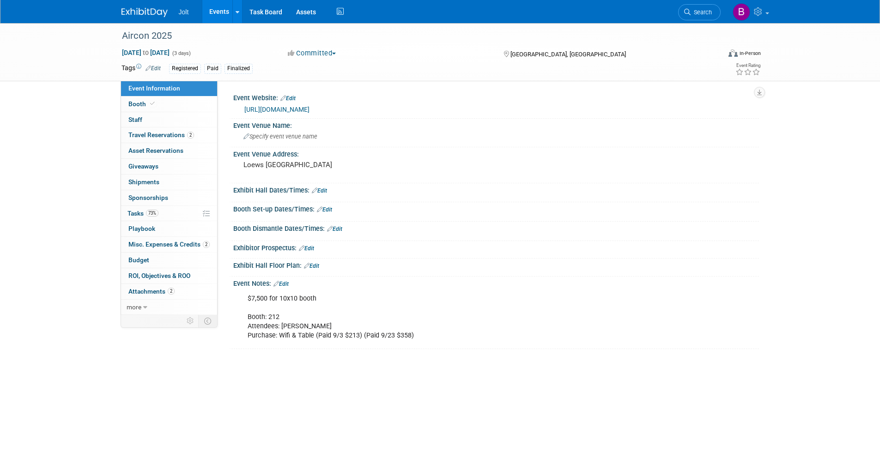
click at [285, 282] on link "Edit" at bounding box center [280, 284] width 15 height 6
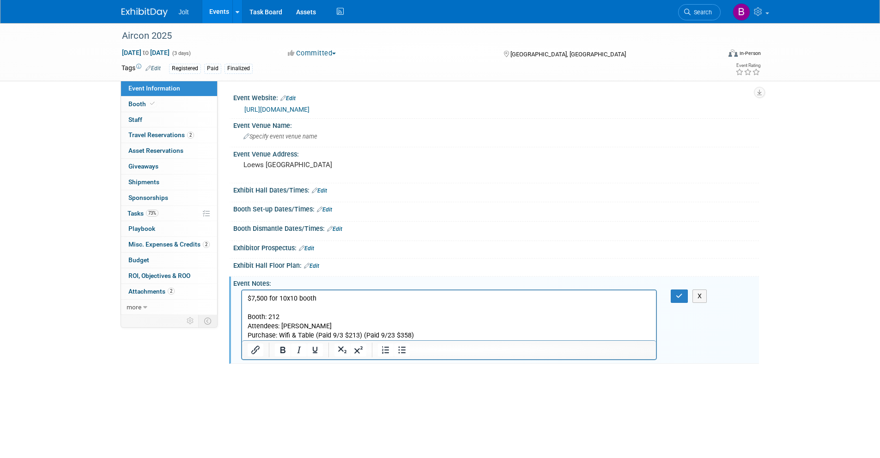
click at [324, 296] on p "$7,500 for 10x10 booth Booth: 212 Attendees: Ethan Clements Purchase: Wifi & Ta…" at bounding box center [449, 317] width 404 height 46
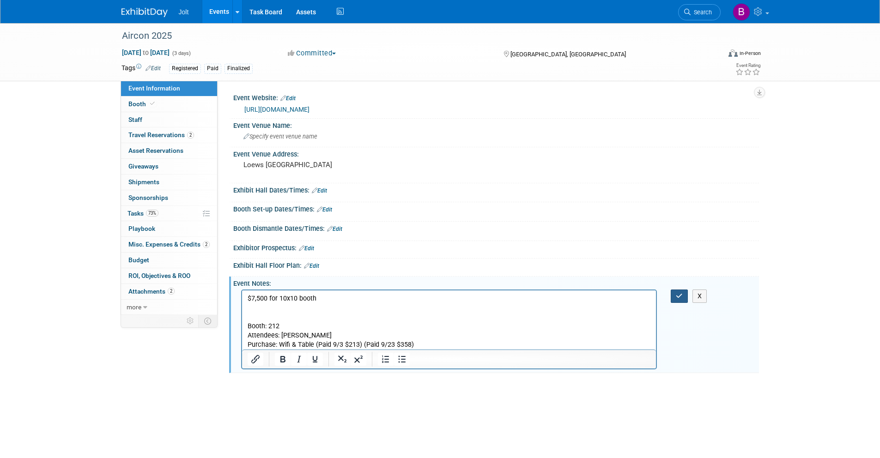
click at [676, 297] on icon "button" at bounding box center [679, 296] width 7 height 6
